Goal: Task Accomplishment & Management: Use online tool/utility

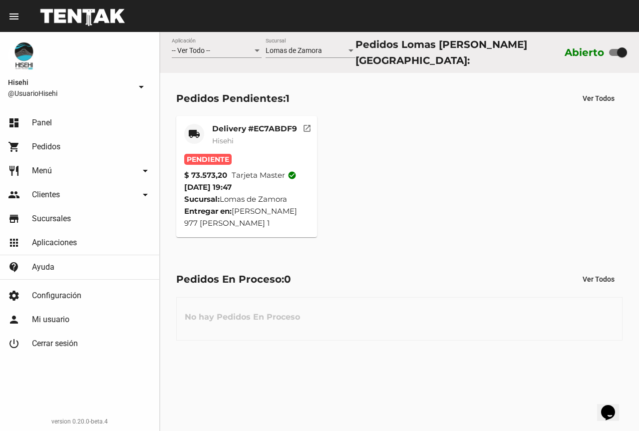
click at [248, 139] on mat-card-subtitle "Hisehi" at bounding box center [254, 141] width 85 height 10
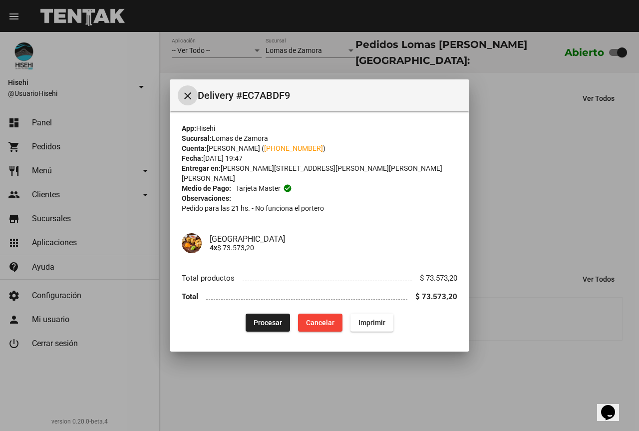
click at [267, 319] on span "Procesar" at bounding box center [268, 323] width 28 height 8
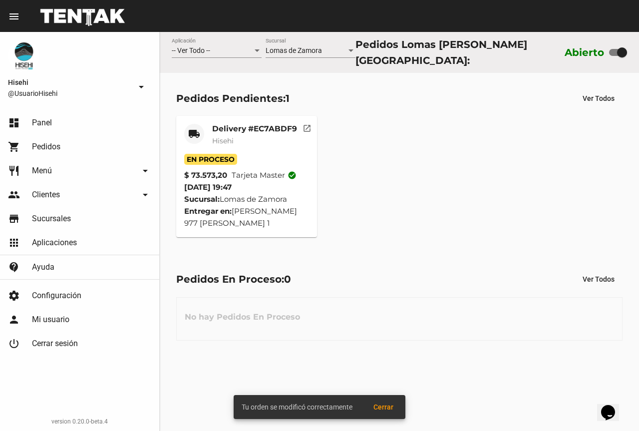
click at [253, 131] on div "Delivery #EC7ABDF9 Hisehi" at bounding box center [254, 139] width 85 height 30
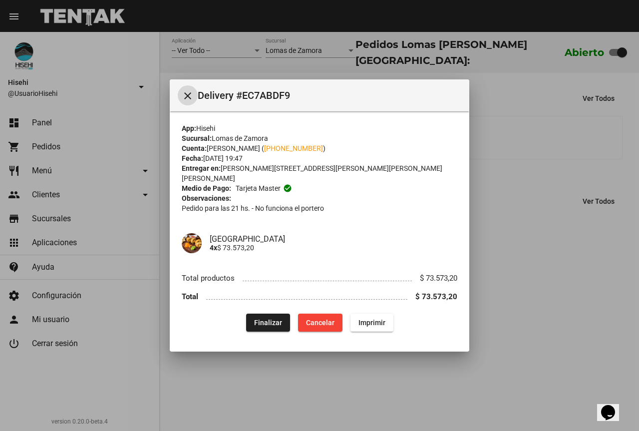
click at [201, 68] on div at bounding box center [319, 215] width 639 height 431
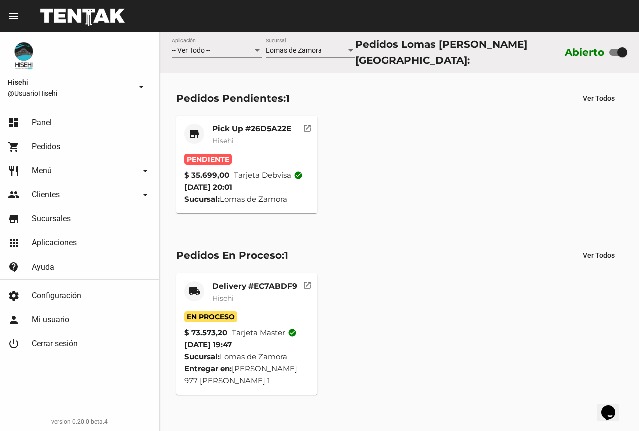
click at [239, 144] on div "Pick Up #26D5A22E Hisehi" at bounding box center [251, 139] width 79 height 30
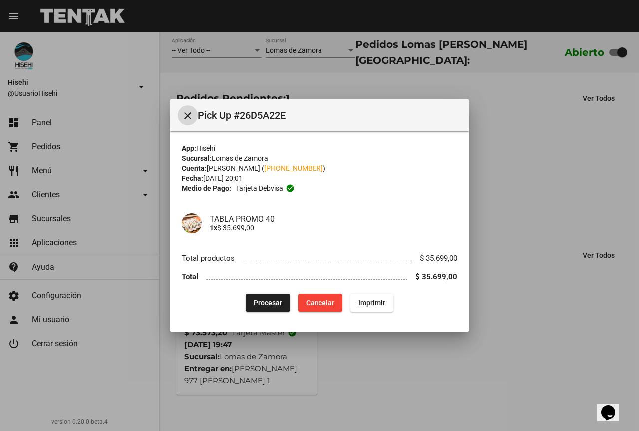
click at [275, 300] on span "Procesar" at bounding box center [268, 303] width 28 height 8
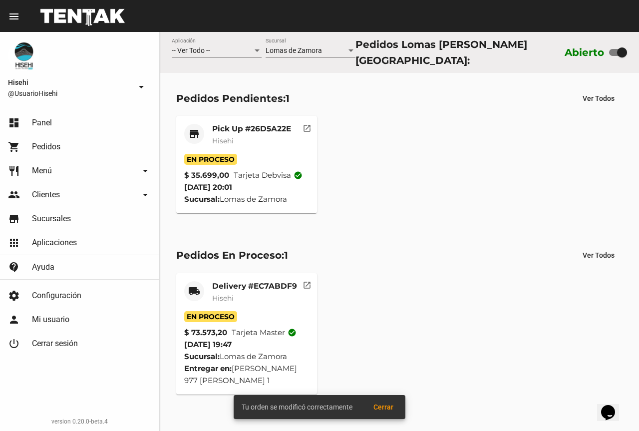
click at [246, 140] on mat-card-subtitle "Hisehi" at bounding box center [251, 141] width 79 height 10
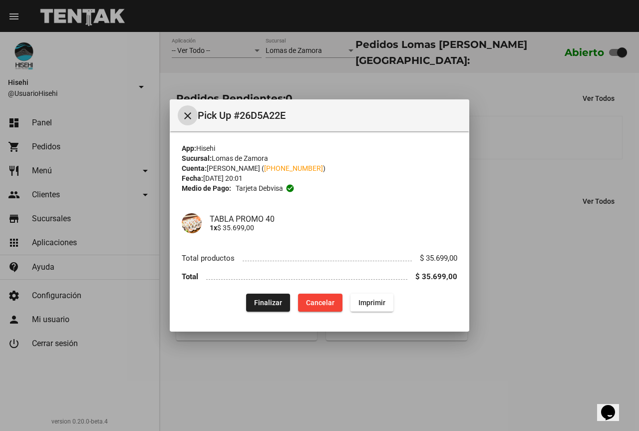
click at [193, 112] on mat-icon "close" at bounding box center [188, 116] width 12 height 12
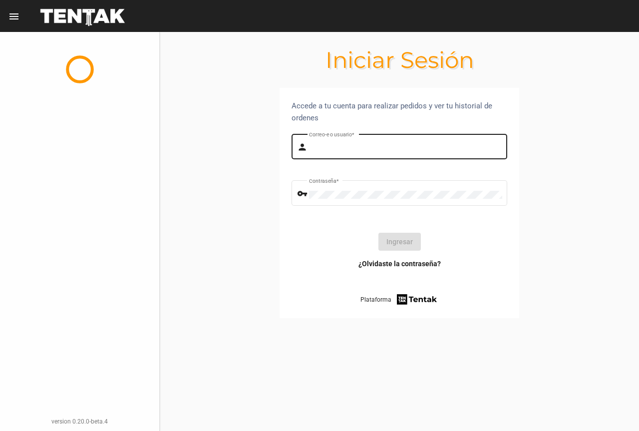
type input "UsuarioHisehi"
drag, startPoint x: 363, startPoint y: 158, endPoint x: 367, endPoint y: 150, distance: 9.2
click at [364, 158] on div "UsuarioHisehi Correo-e o usuario *" at bounding box center [405, 145] width 193 height 27
click at [402, 244] on button "Ingresar" at bounding box center [399, 242] width 42 height 18
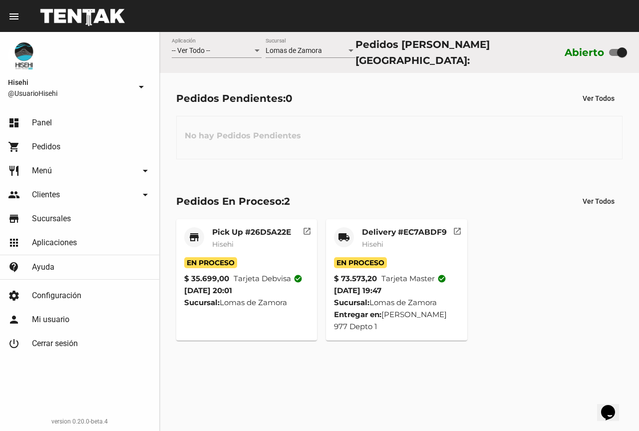
click at [261, 230] on mat-card-title "Pick Up #26D5A22E" at bounding box center [251, 232] width 79 height 10
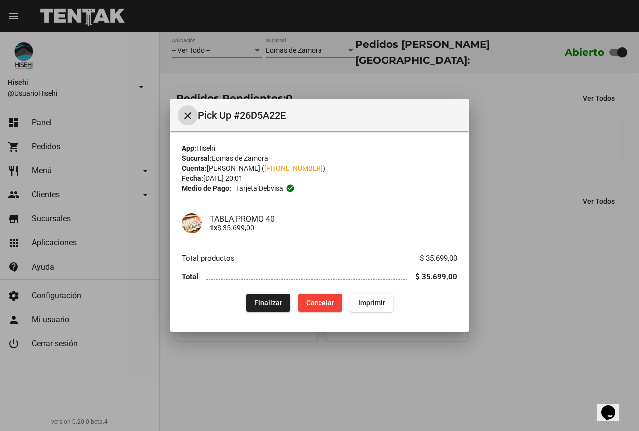
click at [268, 301] on span "Finalizar" at bounding box center [268, 303] width 28 height 8
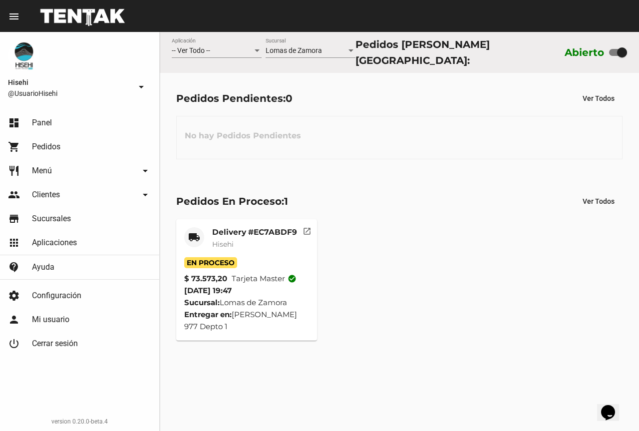
click at [215, 223] on mat-card "local_shipping Delivery #EC7ABDF9 Hisehi En Proceso $ 73.573,20 Tarjeta master …" at bounding box center [246, 279] width 141 height 121
click at [217, 228] on mat-card-title "Delivery #EC7ABDF9" at bounding box center [254, 232] width 85 height 10
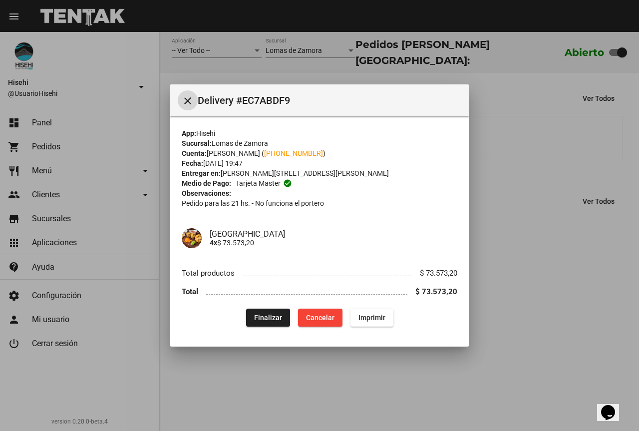
click at [259, 321] on span "Finalizar" at bounding box center [268, 318] width 28 height 8
